Goal: Information Seeking & Learning: Learn about a topic

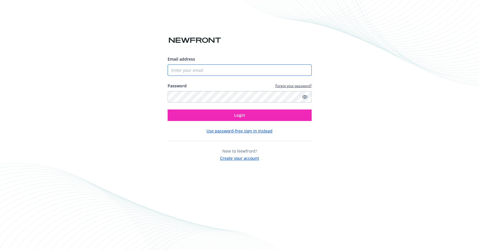
click at [238, 69] on input "Email address" at bounding box center [240, 70] width 144 height 12
type input "[PERSON_NAME][EMAIL_ADDRESS][PERSON_NAME][DOMAIN_NAME]"
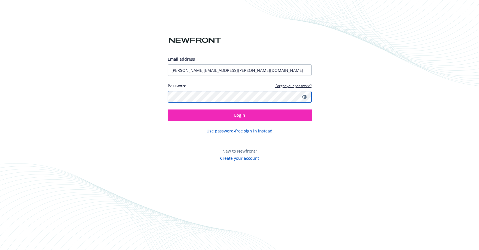
click at [168, 110] on button "Login" at bounding box center [240, 116] width 144 height 12
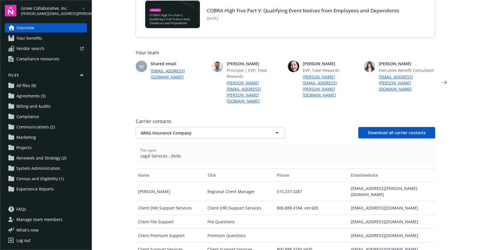
scroll to position [206, 0]
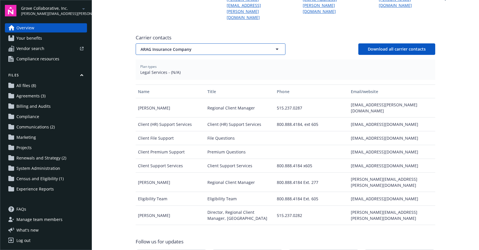
click at [191, 43] on button "ARAG Insurance Company" at bounding box center [211, 49] width 150 height 12
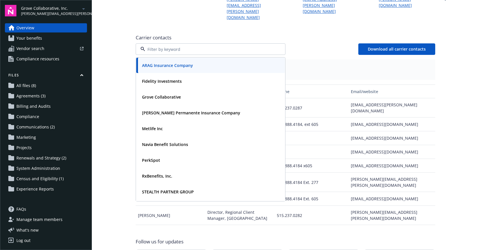
click at [195, 34] on span "Carrier contacts" at bounding box center [285, 37] width 299 height 7
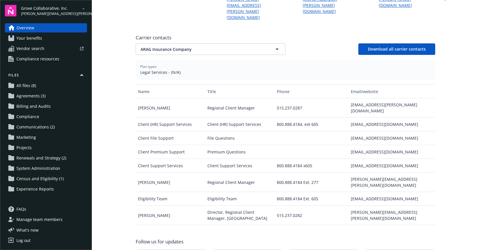
scroll to position [0, 0]
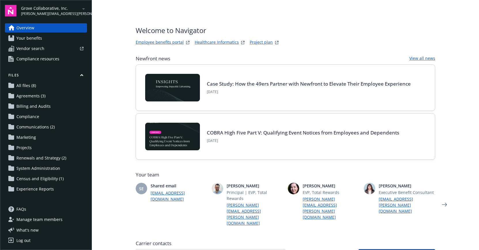
click at [163, 41] on link "Employee benefits portal" at bounding box center [160, 42] width 48 height 7
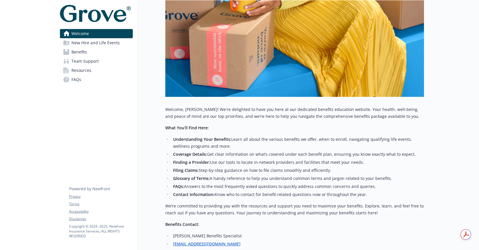
click at [90, 48] on link "Benefits" at bounding box center [96, 51] width 73 height 9
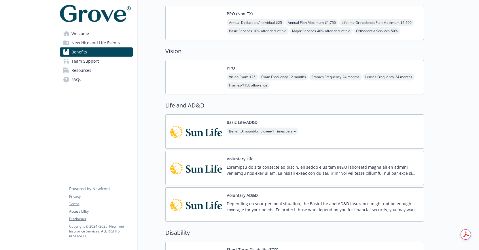
scroll to position [216, 0]
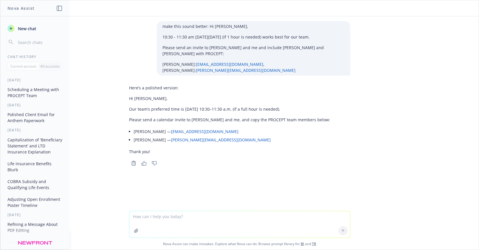
click at [160, 214] on textarea at bounding box center [239, 225] width 221 height 26
click at [174, 217] on textarea "If an employee" at bounding box center [239, 224] width 221 height 27
click at [168, 216] on textarea "If an employee had coverage through their spouse" at bounding box center [239, 224] width 221 height 27
click at [243, 215] on textarea "If an employee had COBRA coverage through their spouse" at bounding box center [239, 224] width 221 height 27
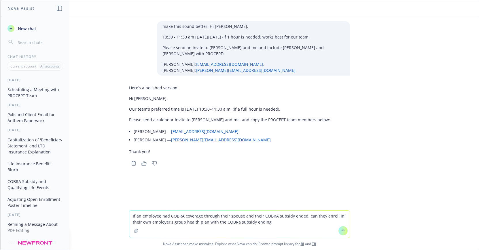
click at [235, 223] on textarea "If an employee had COBRA coverage through their spouse and their COBRA subsidy …" at bounding box center [239, 224] width 221 height 27
click at [273, 222] on textarea "If an employee had COBRA coverage through their spouse and their COBRA subsidy …" at bounding box center [239, 224] width 221 height 27
type textarea "If an employee had COBRA coverage through their spouse and their COBRA subsidy …"
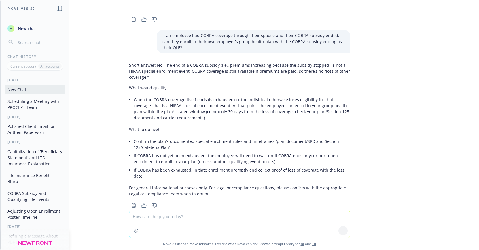
scroll to position [145, 0]
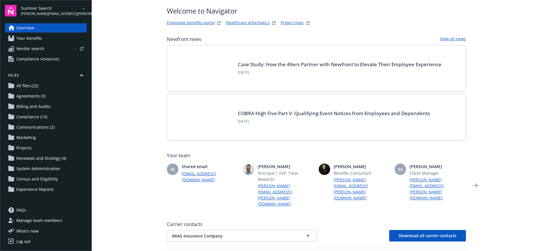
scroll to position [19, 0]
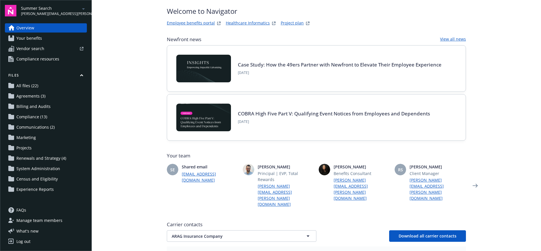
click at [64, 38] on link "Your benefits" at bounding box center [46, 38] width 82 height 9
